Goal: Task Accomplishment & Management: Complete application form

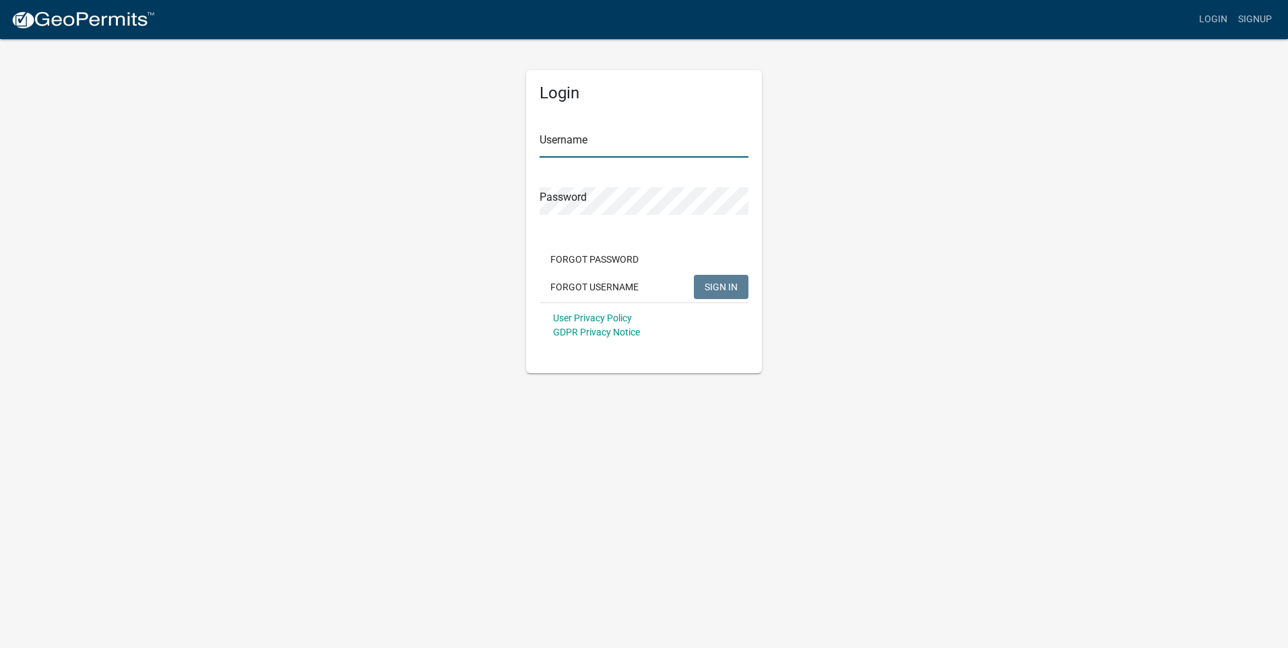
type input "Plumber151"
click at [705, 231] on form "Username Plumber151 Password Forgot Password Forgot Username SIGN IN User Priva…" at bounding box center [644, 229] width 209 height 236
click at [736, 288] on span "SIGN IN" at bounding box center [721, 286] width 33 height 11
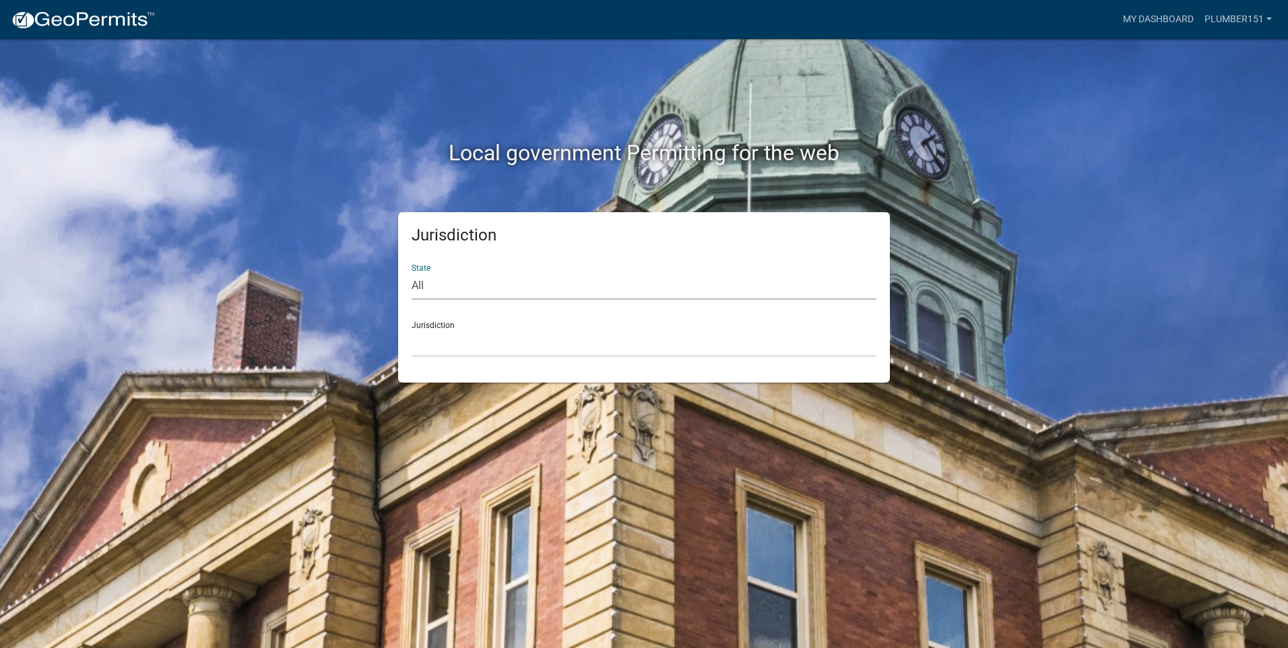
click at [420, 281] on select "All [US_STATE] [US_STATE] [US_STATE] [US_STATE] [US_STATE] [US_STATE] [US_STATE…" at bounding box center [644, 286] width 465 height 28
click at [417, 290] on select "All [US_STATE] [US_STATE] [US_STATE] [US_STATE] [US_STATE] [US_STATE] [US_STATE…" at bounding box center [644, 286] width 465 height 28
click at [428, 327] on div "Jurisdiction [GEOGRAPHIC_DATA], [US_STATE] [GEOGRAPHIC_DATA], [US_STATE][PERSON…" at bounding box center [644, 334] width 465 height 46
click at [461, 242] on h5 "Jurisdiction" at bounding box center [644, 236] width 465 height 20
click at [422, 282] on select "All [US_STATE] [US_STATE] [US_STATE] [US_STATE] [US_STATE] [US_STATE] [US_STATE…" at bounding box center [644, 286] width 465 height 28
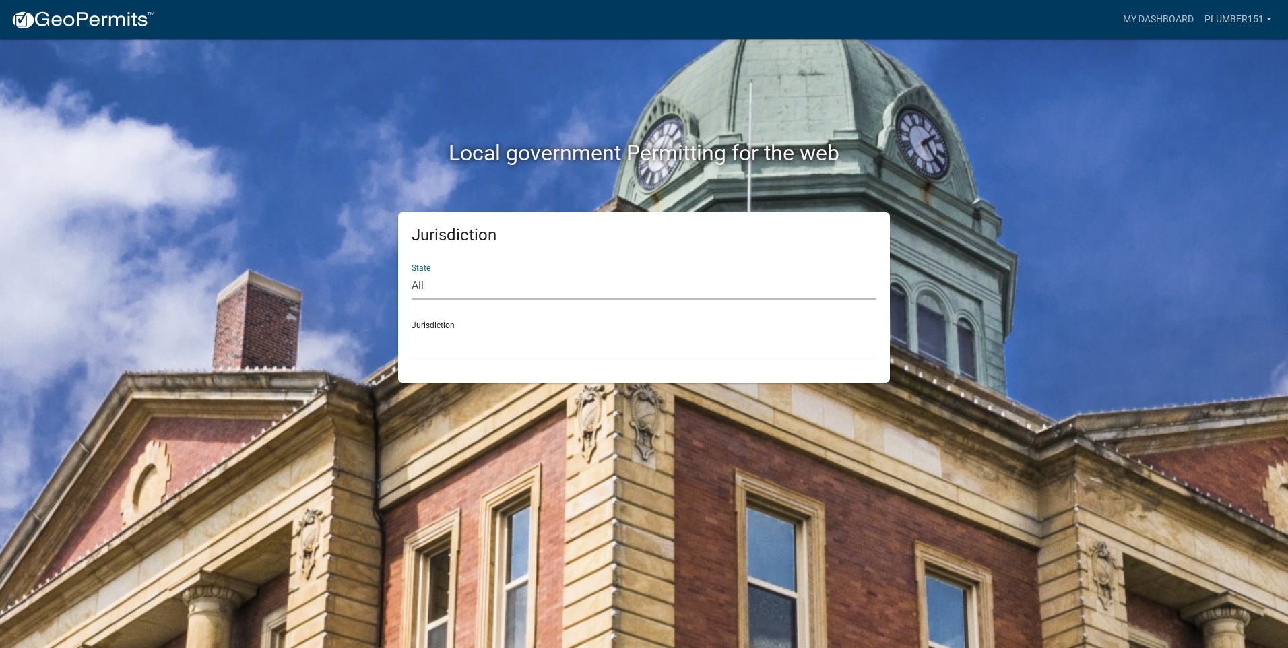
select select "[US_STATE]"
click at [412, 272] on select "All [US_STATE] [US_STATE] [US_STATE] [US_STATE] [US_STATE] [US_STATE] [US_STATE…" at bounding box center [644, 286] width 465 height 28
click at [428, 351] on select "[GEOGRAPHIC_DATA], [US_STATE][PERSON_NAME][GEOGRAPHIC_DATA], [US_STATE][PERSON_…" at bounding box center [644, 343] width 465 height 28
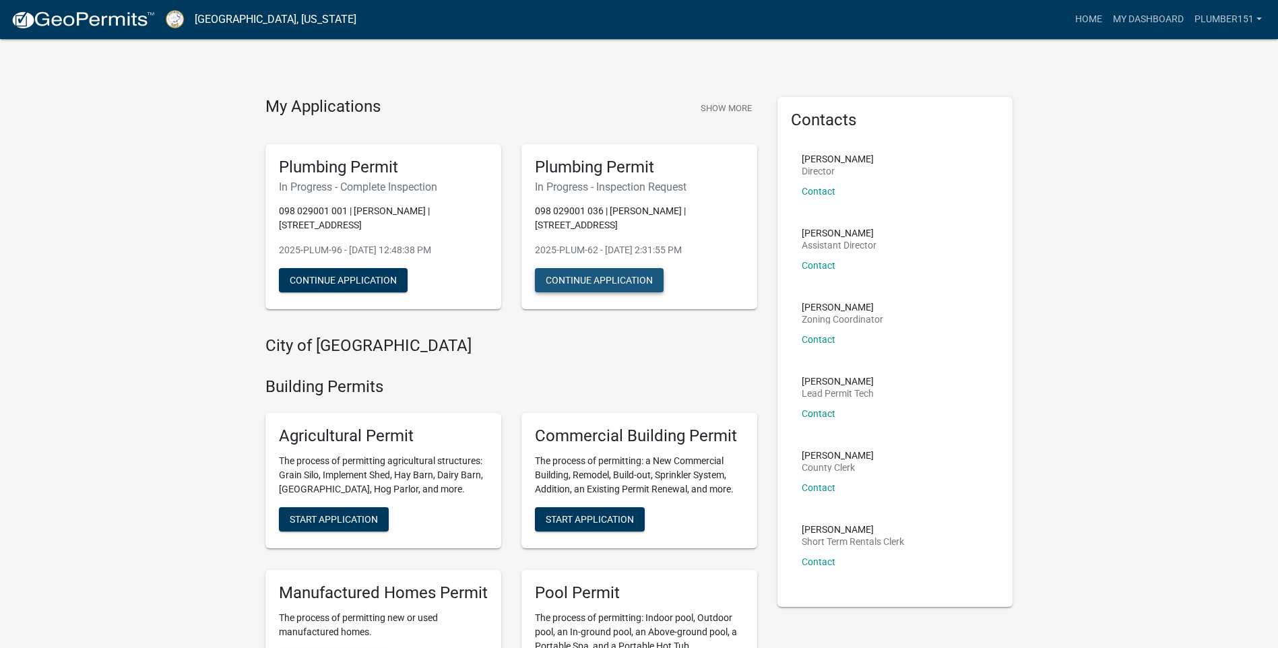
drag, startPoint x: 606, startPoint y: 258, endPoint x: 587, endPoint y: 319, distance: 63.3
click at [588, 319] on div "Plumbing Permit In Progress - Inspection Request 098 029001 036 | [PERSON_NAME]…" at bounding box center [639, 226] width 256 height 187
click at [596, 268] on button "Continue Application" at bounding box center [599, 280] width 129 height 24
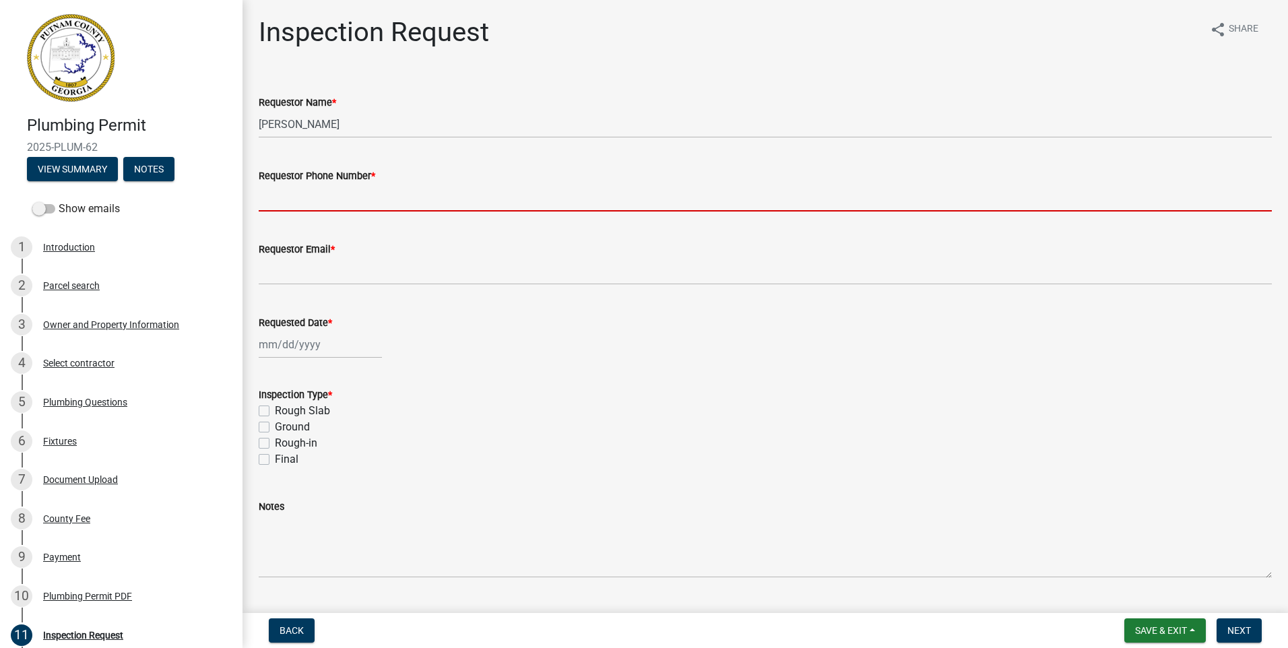
drag, startPoint x: 657, startPoint y: 175, endPoint x: 295, endPoint y: 191, distance: 362.1
click at [295, 191] on input "Requestor Phone Number *" at bounding box center [765, 198] width 1013 height 28
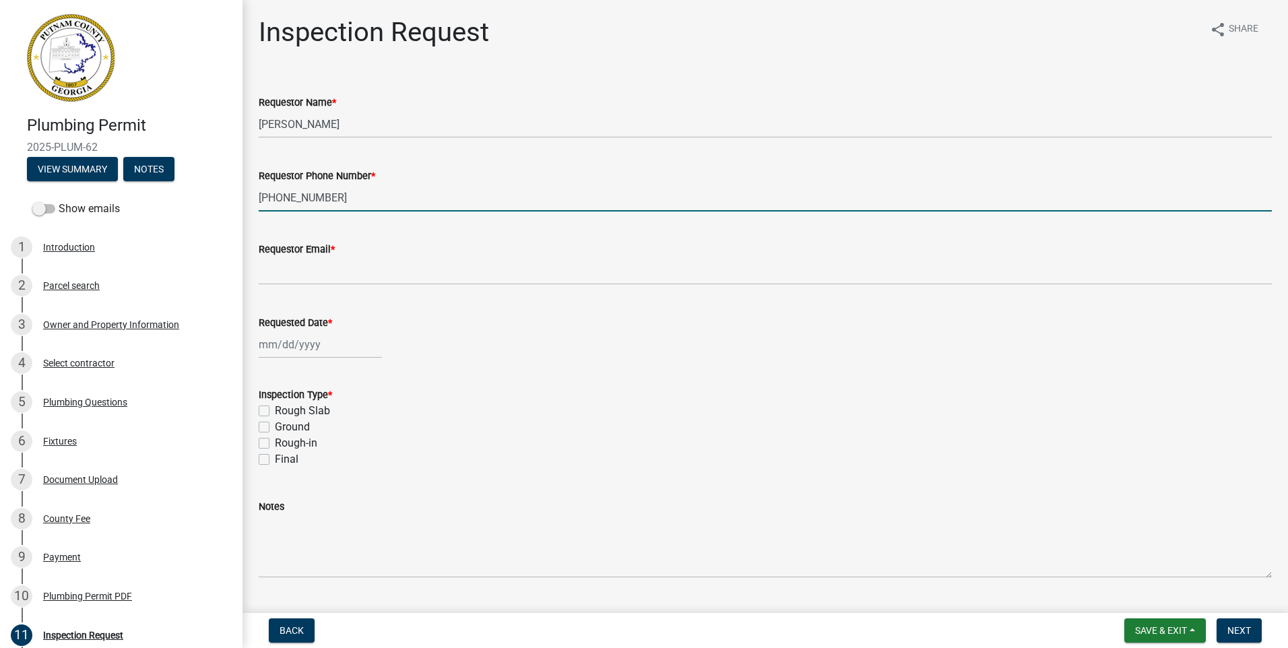
type input "[PHONE_NUMBER]"
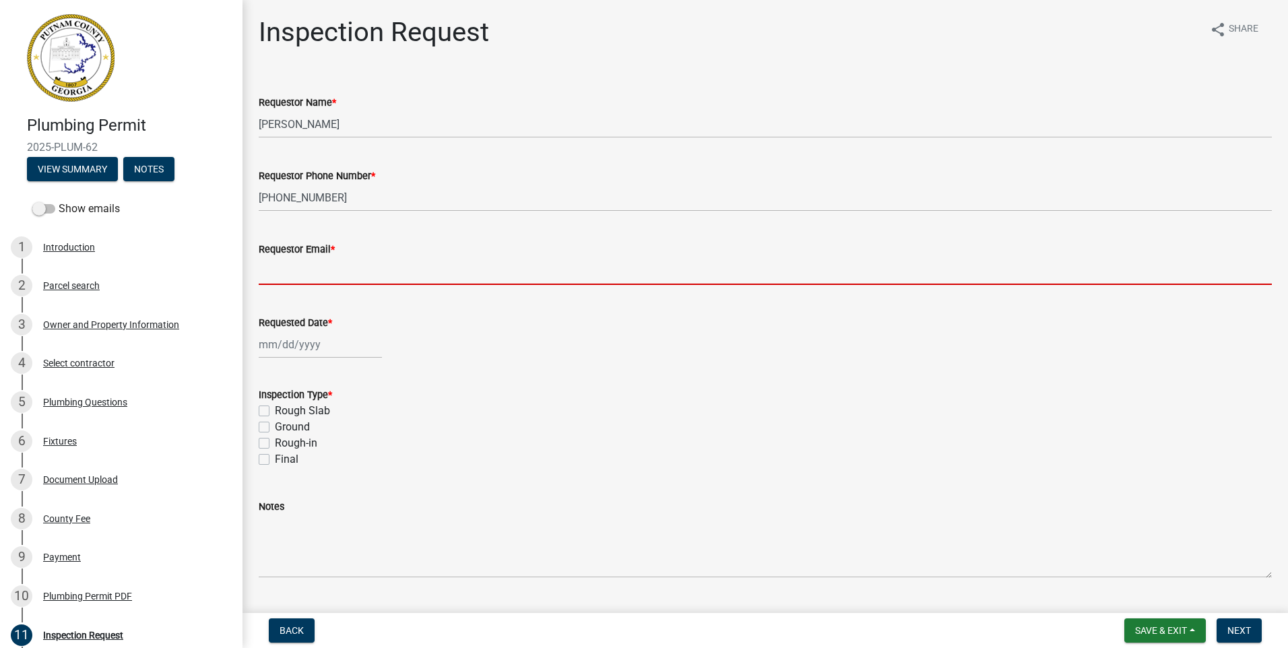
click at [292, 283] on input "Requestor Email *" at bounding box center [765, 271] width 1013 height 28
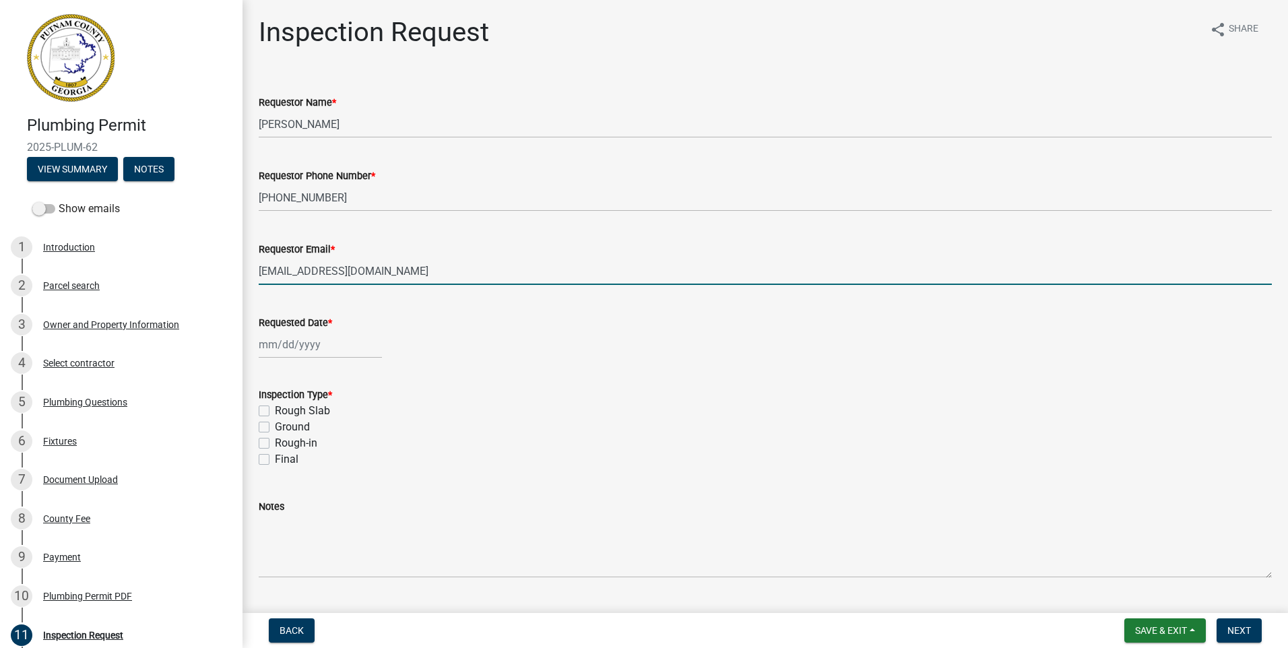
type input "[EMAIL_ADDRESS][DOMAIN_NAME]"
select select "10"
select select "2025"
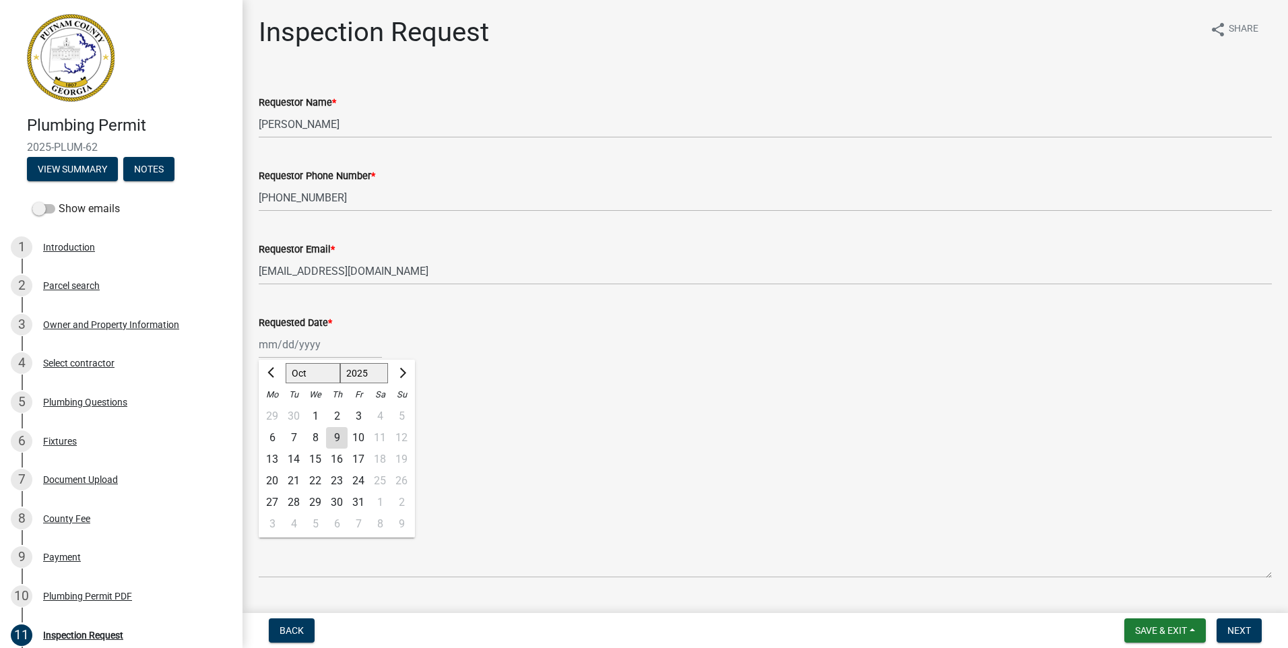
click at [280, 346] on div "[PERSON_NAME] Feb Mar Apr [PERSON_NAME][DATE] Oct Nov [DATE] 1526 1527 1528 152…" at bounding box center [320, 345] width 123 height 28
click at [361, 437] on div "10" at bounding box center [359, 438] width 22 height 22
type input "[DATE]"
click at [275, 460] on label "Final" at bounding box center [287, 459] width 24 height 16
click at [275, 460] on input "Final" at bounding box center [279, 455] width 9 height 9
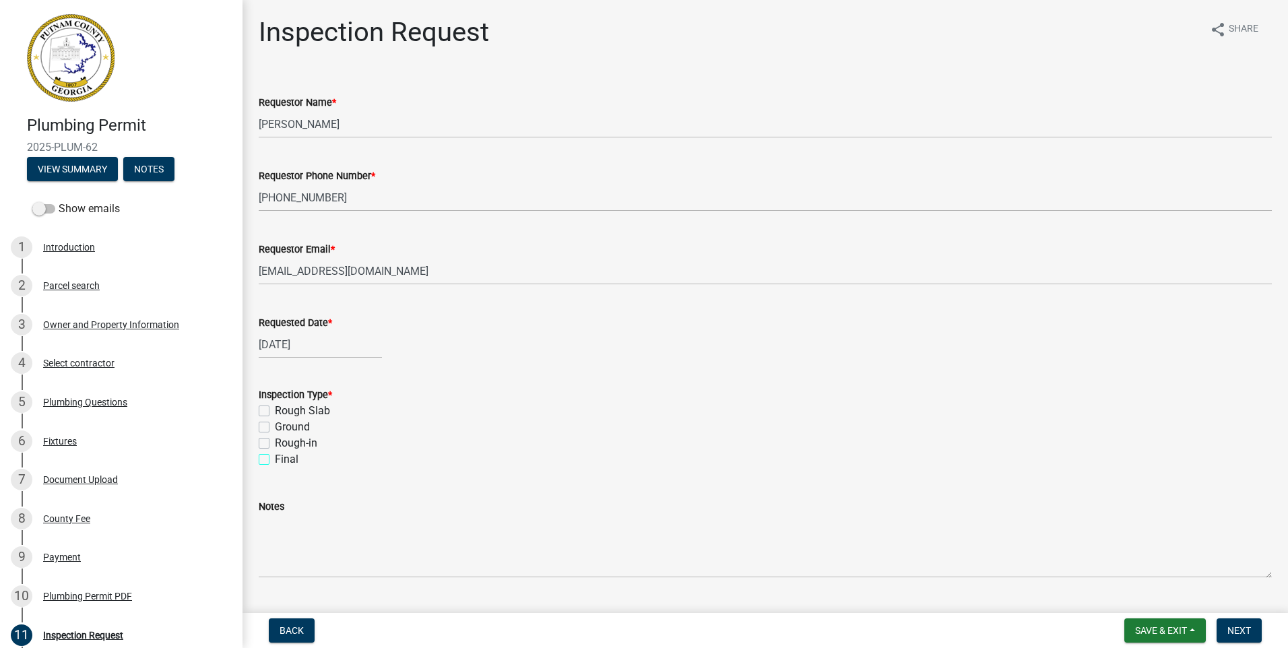
checkbox input "true"
checkbox input "false"
checkbox input "true"
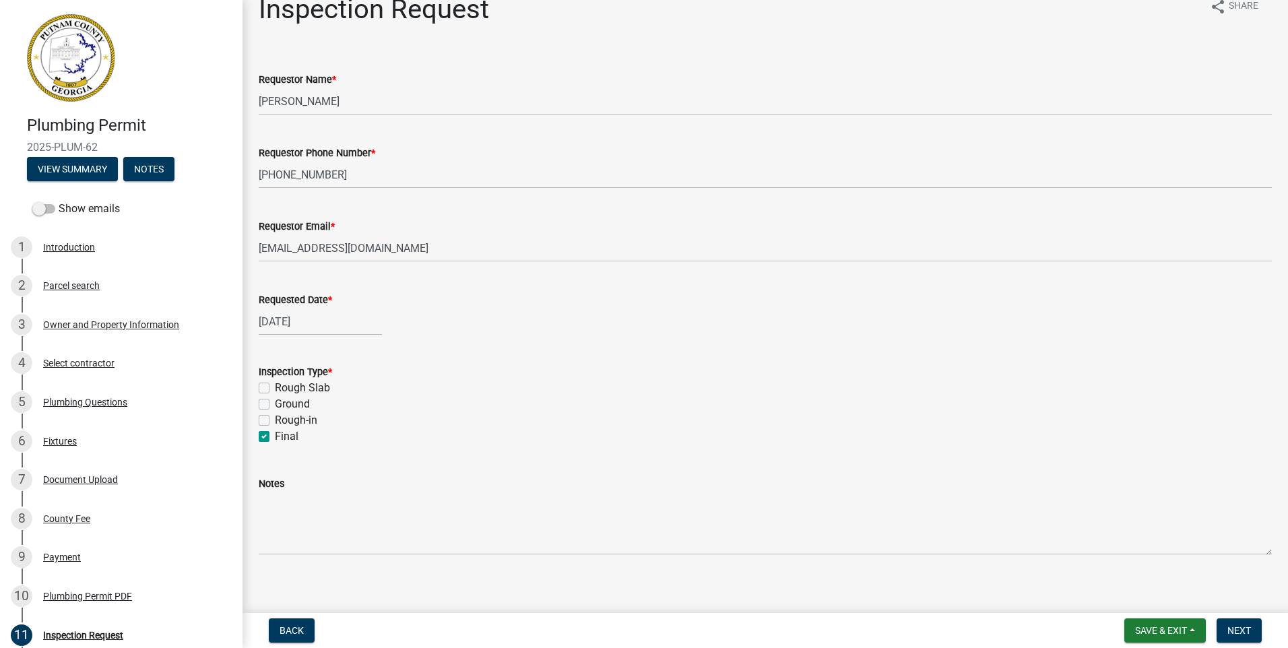
scroll to position [34, 0]
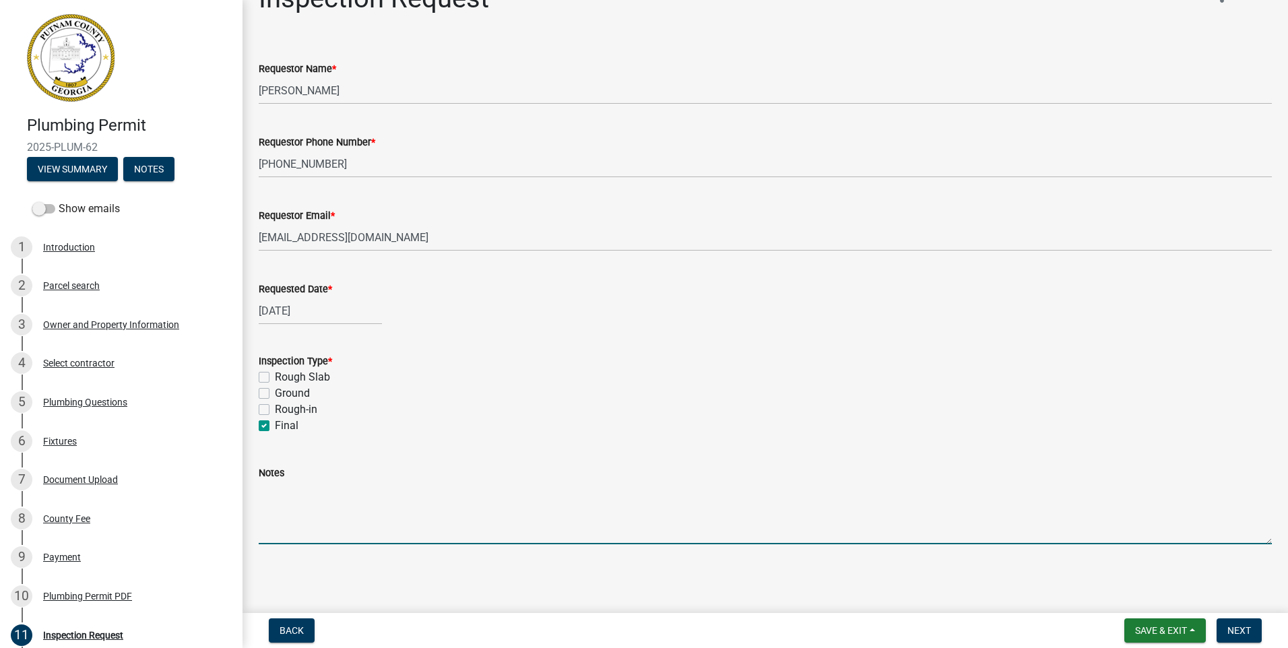
click at [298, 531] on textarea "Notes" at bounding box center [765, 512] width 1013 height 63
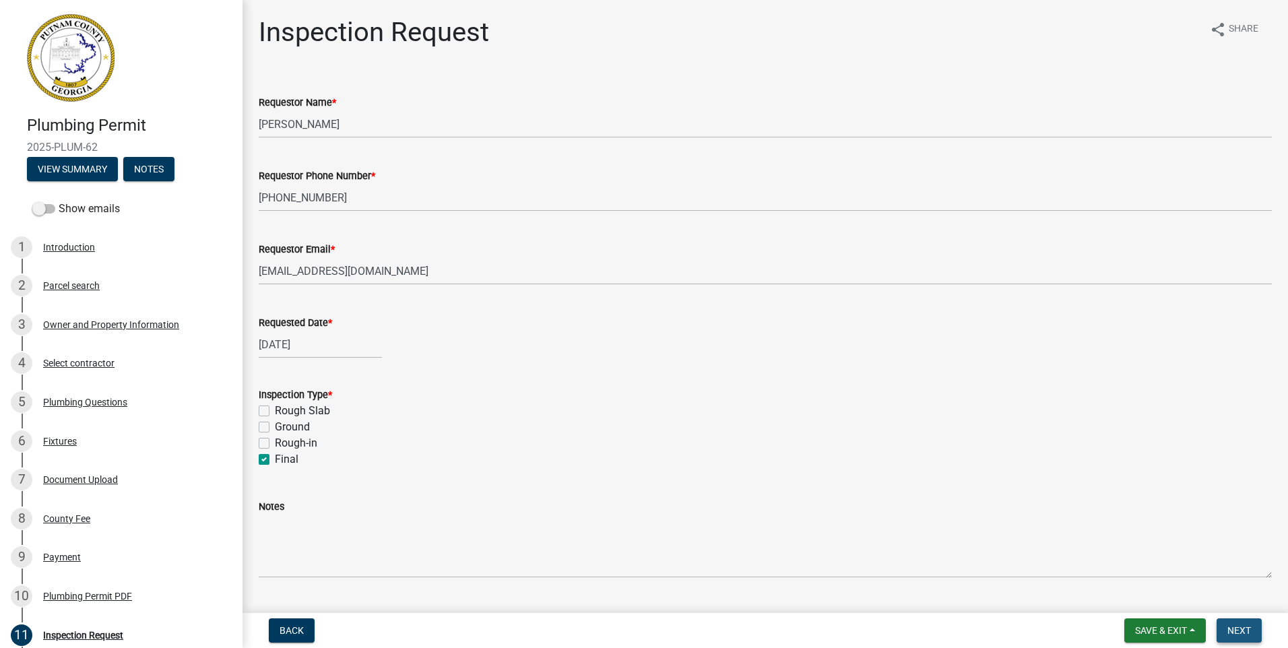
click at [1233, 628] on span "Next" at bounding box center [1239, 630] width 24 height 11
